Goal: Task Accomplishment & Management: Complete application form

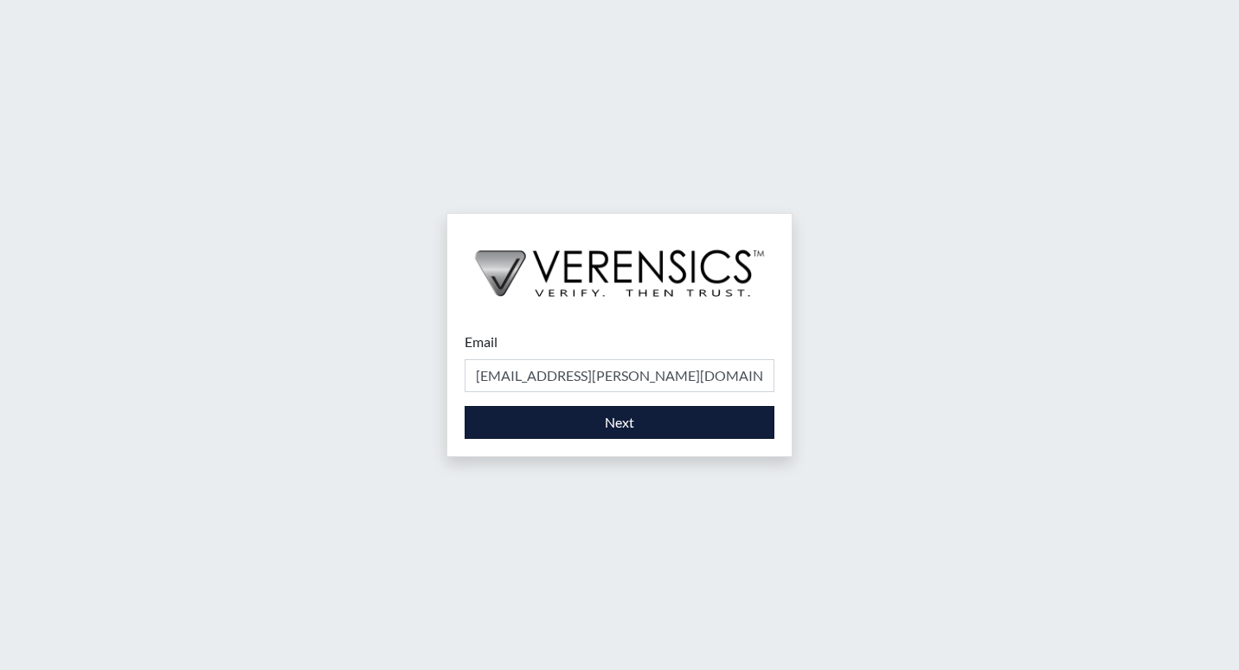
type input "[EMAIL_ADDRESS][PERSON_NAME][DOMAIN_NAME]"
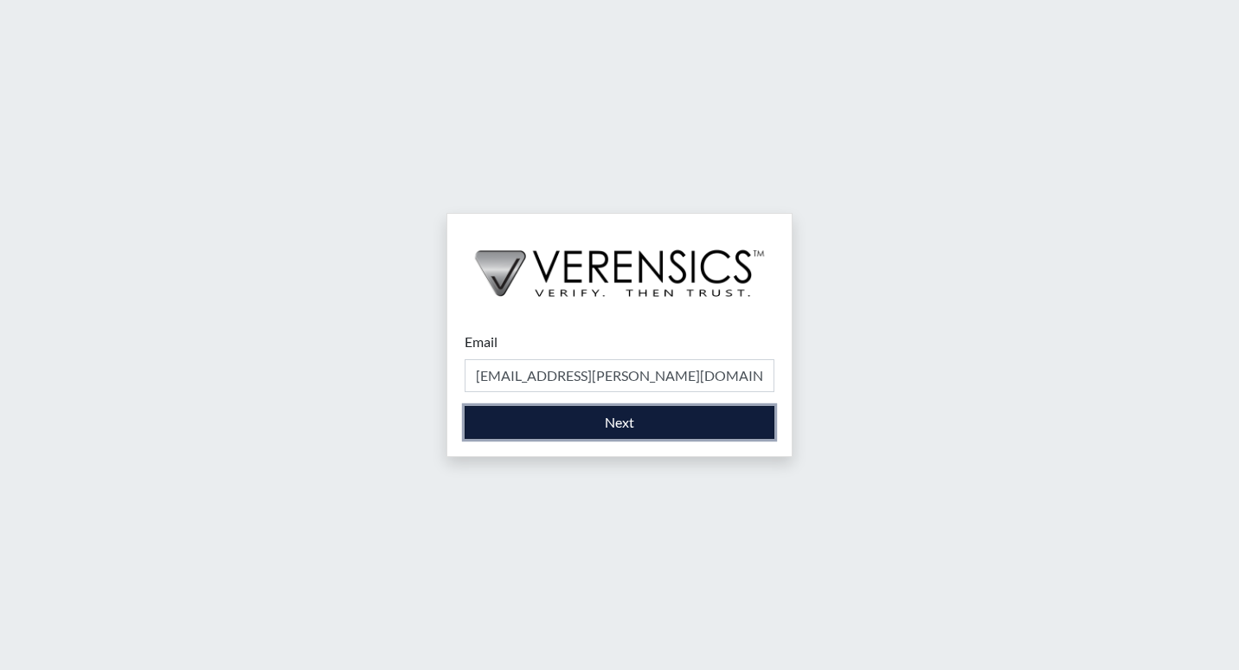
click at [594, 412] on button "Next" at bounding box center [620, 422] width 310 height 33
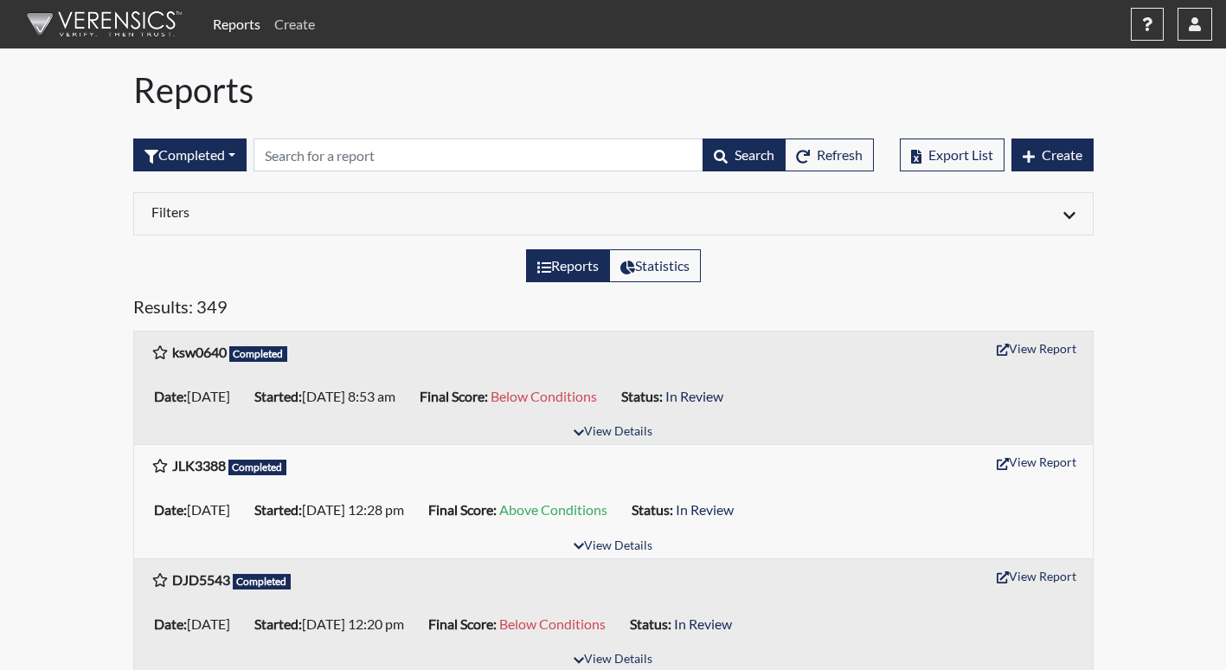
click at [295, 32] on link "Create" at bounding box center [294, 24] width 55 height 35
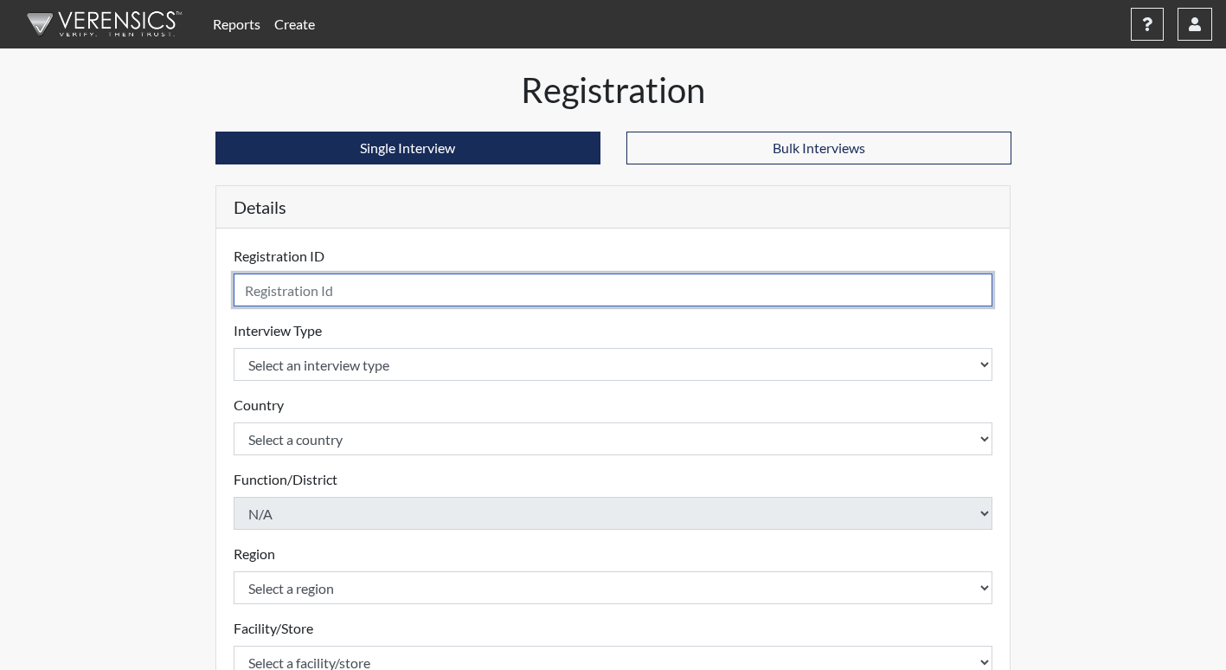
click at [476, 283] on input "text" at bounding box center [614, 289] width 760 height 33
type input "jem1208"
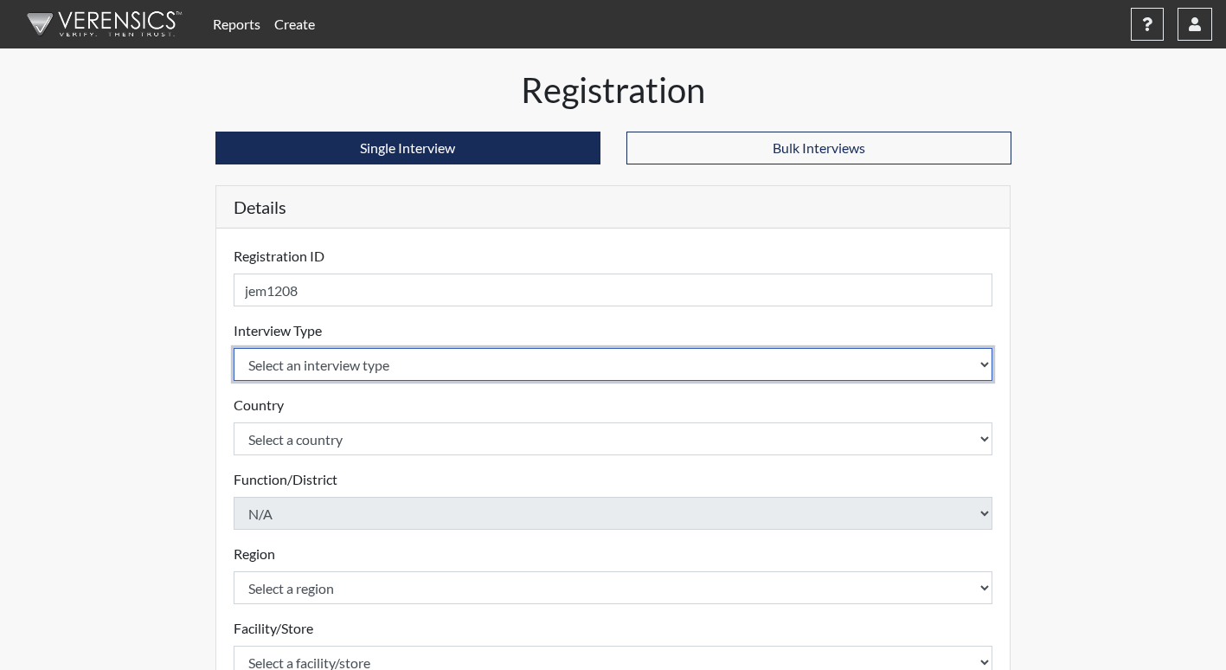
click at [430, 363] on select "Select an interview type Corrections Pre-Employment" at bounding box center [614, 364] width 760 height 33
select select "ff733e93-e1bf-11ea-9c9f-0eff0cf7eb8f"
click at [234, 348] on select "Select an interview type Corrections Pre-Employment" at bounding box center [614, 364] width 760 height 33
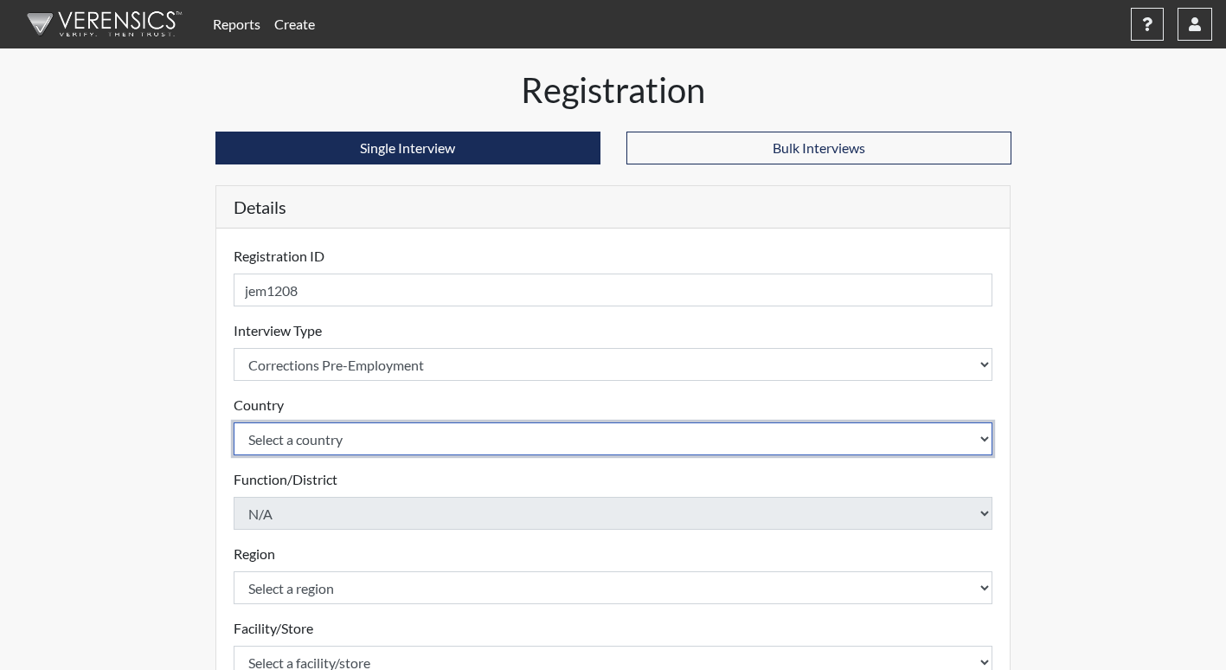
click at [400, 435] on select "Select a country [GEOGRAPHIC_DATA] [GEOGRAPHIC_DATA]" at bounding box center [614, 438] width 760 height 33
select select "united-states-of-[GEOGRAPHIC_DATA]"
click at [234, 422] on select "Select a country [GEOGRAPHIC_DATA] [GEOGRAPHIC_DATA]" at bounding box center [614, 438] width 760 height 33
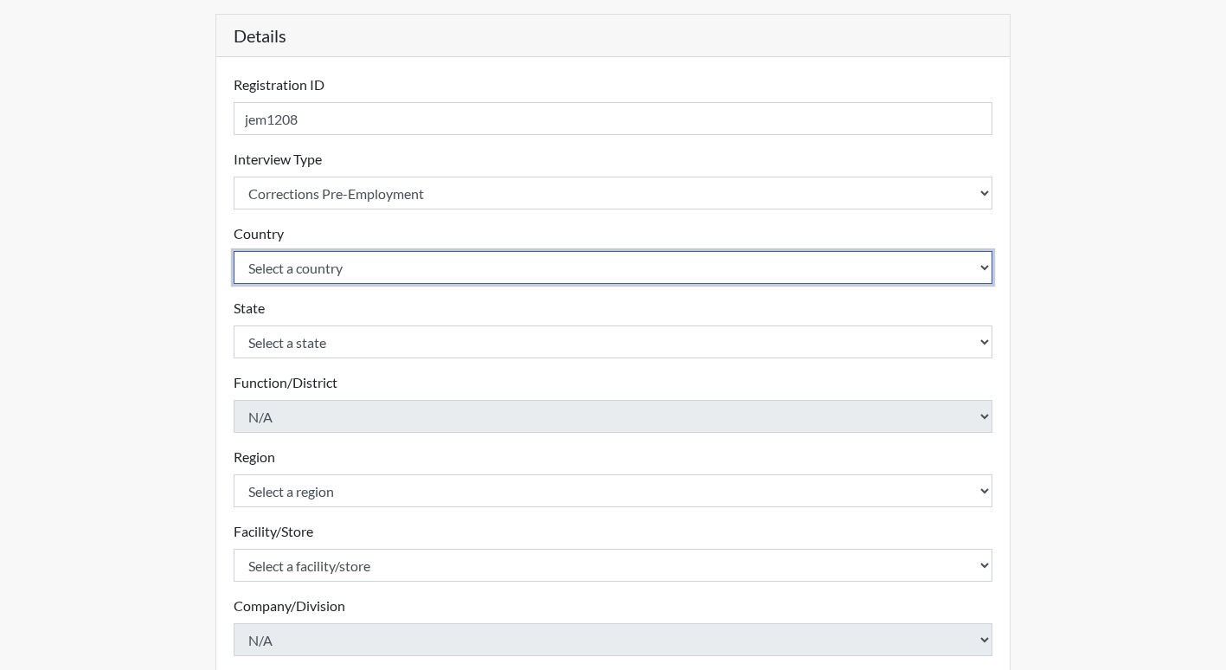
scroll to position [173, 0]
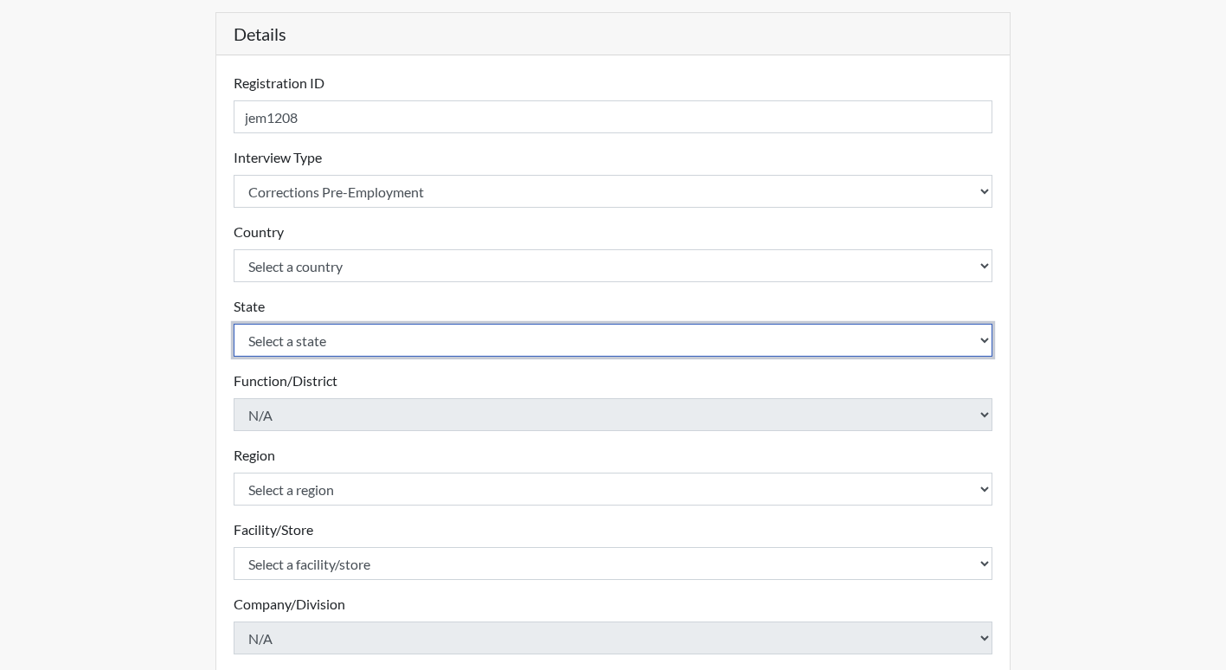
click at [332, 350] on select "Select a state [US_STATE] [US_STATE] [US_STATE] [US_STATE] [US_STATE] [US_STATE…" at bounding box center [614, 340] width 760 height 33
select select "GA"
click at [234, 324] on select "Select a state [US_STATE] [US_STATE] [US_STATE] [US_STATE] [US_STATE] [US_STATE…" at bounding box center [614, 340] width 760 height 33
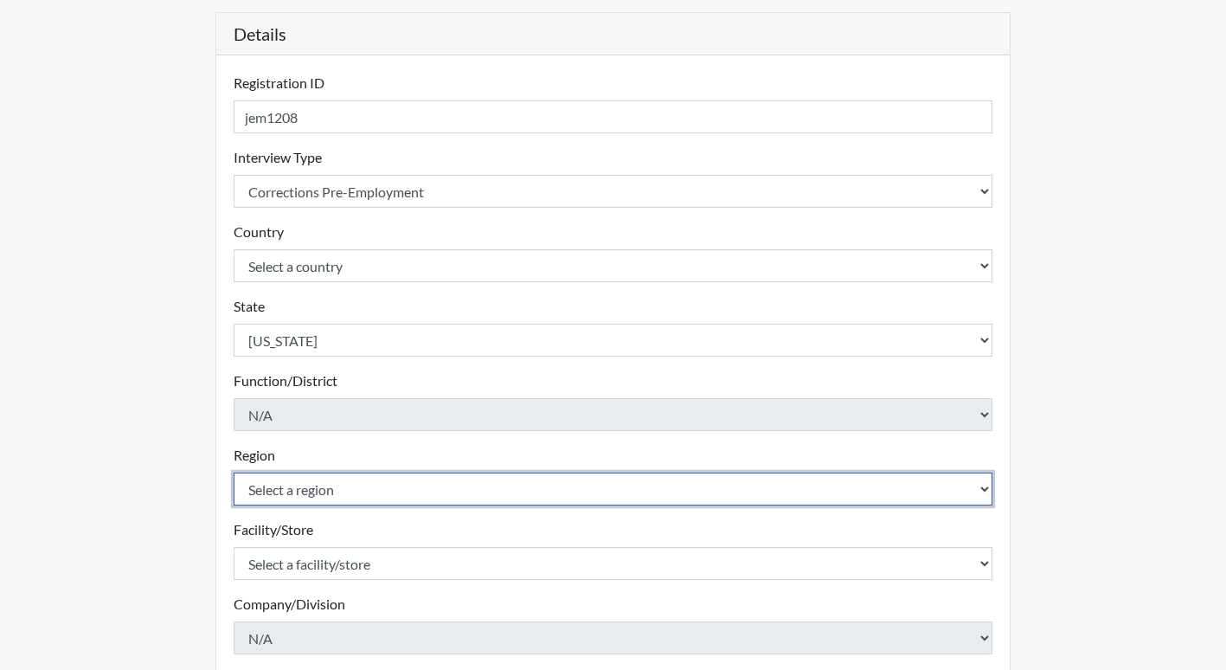
click at [332, 489] on select "Select a region [GEOGRAPHIC_DATA]" at bounding box center [614, 489] width 760 height 33
select select "51976826-f18e-4b67-8d3b-b0a0fa2f97ff"
click at [234, 473] on select "Select a region [GEOGRAPHIC_DATA]" at bounding box center [614, 489] width 760 height 33
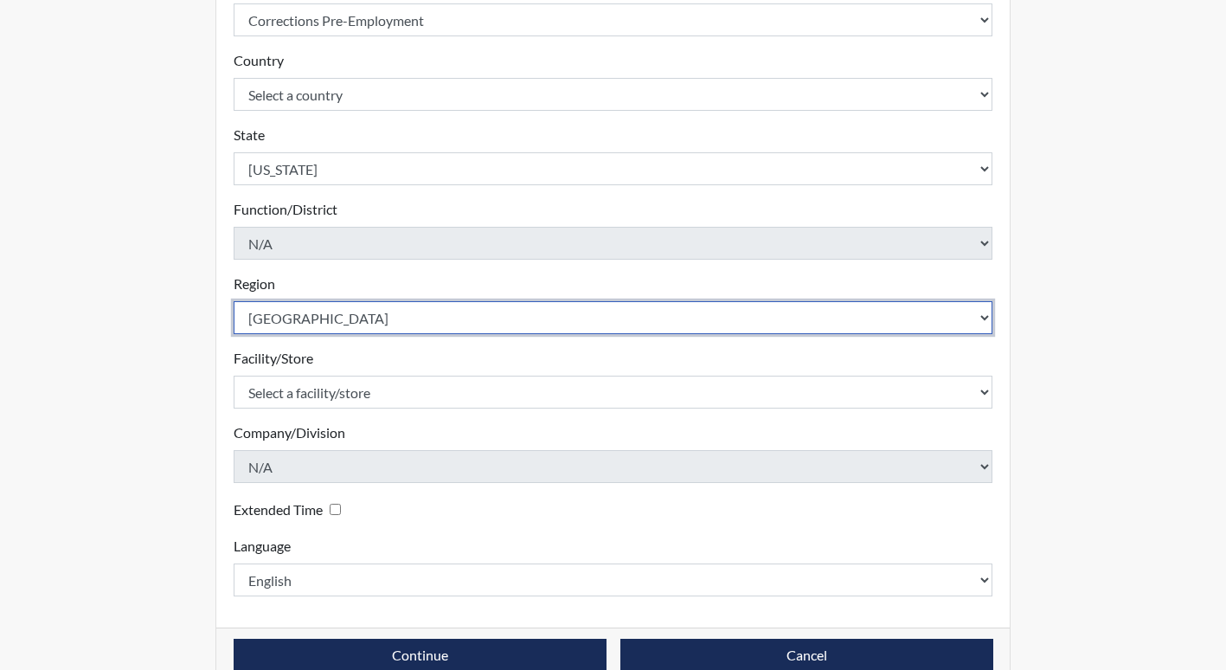
scroll to position [346, 0]
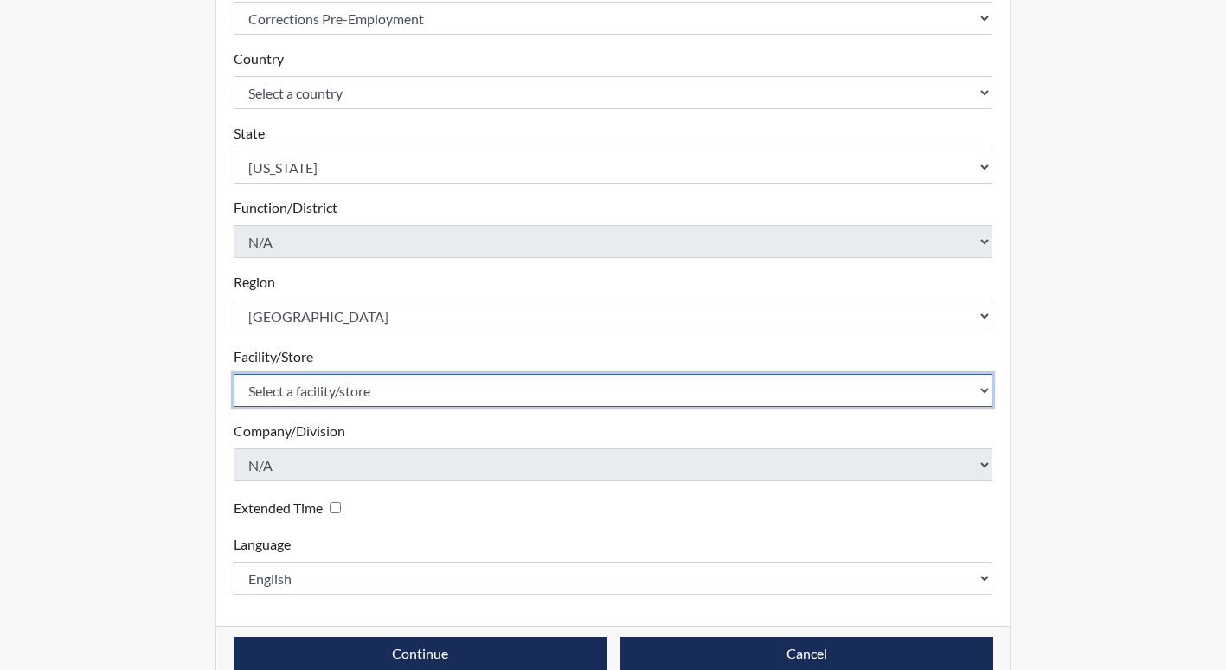
click at [402, 392] on select "Select a facility/store Dooly [PERSON_NAME] PDC" at bounding box center [614, 390] width 760 height 33
select select "471cf4a4-d856-470c-a861-f771c81c4fdf"
click at [234, 374] on select "Select a facility/store Dooly [PERSON_NAME] PDC" at bounding box center [614, 390] width 760 height 33
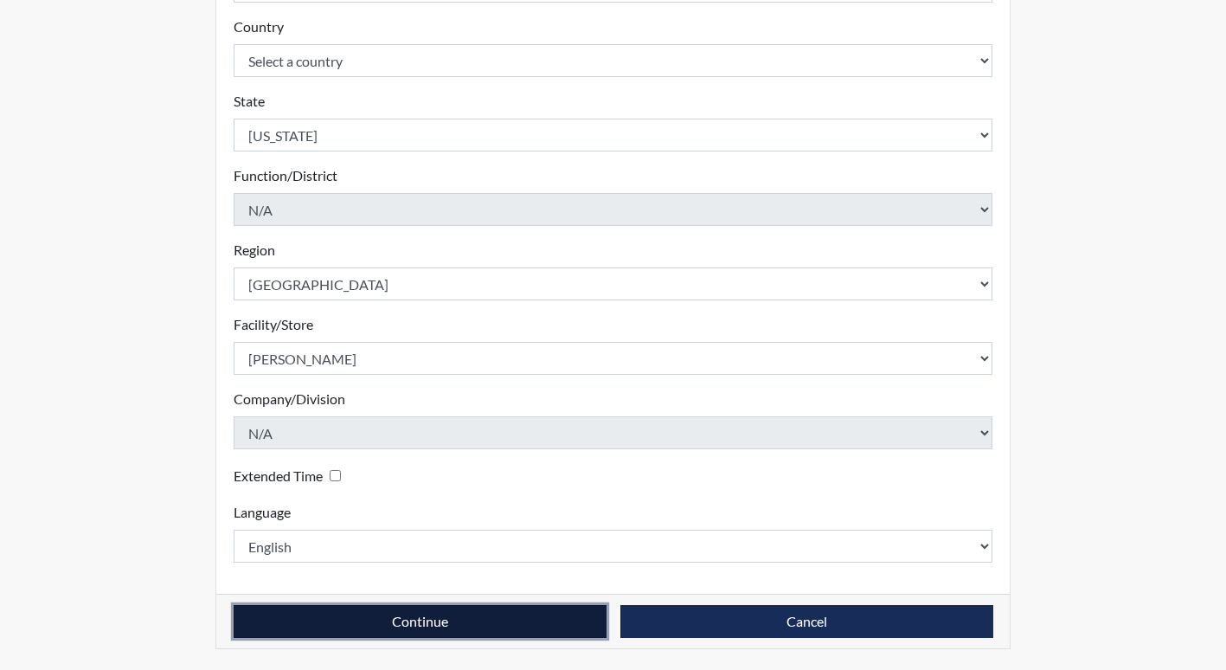
click at [336, 610] on button "Continue" at bounding box center [420, 621] width 373 height 33
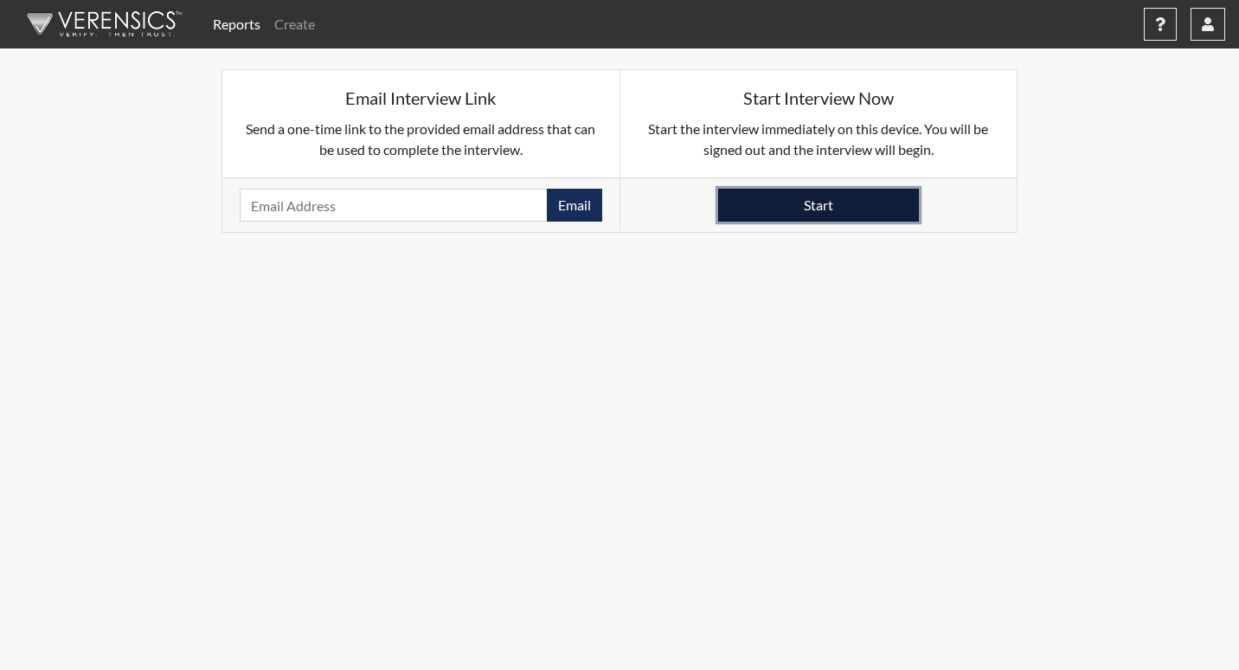
click at [858, 217] on button "Start" at bounding box center [818, 205] width 201 height 33
